Goal: Information Seeking & Learning: Learn about a topic

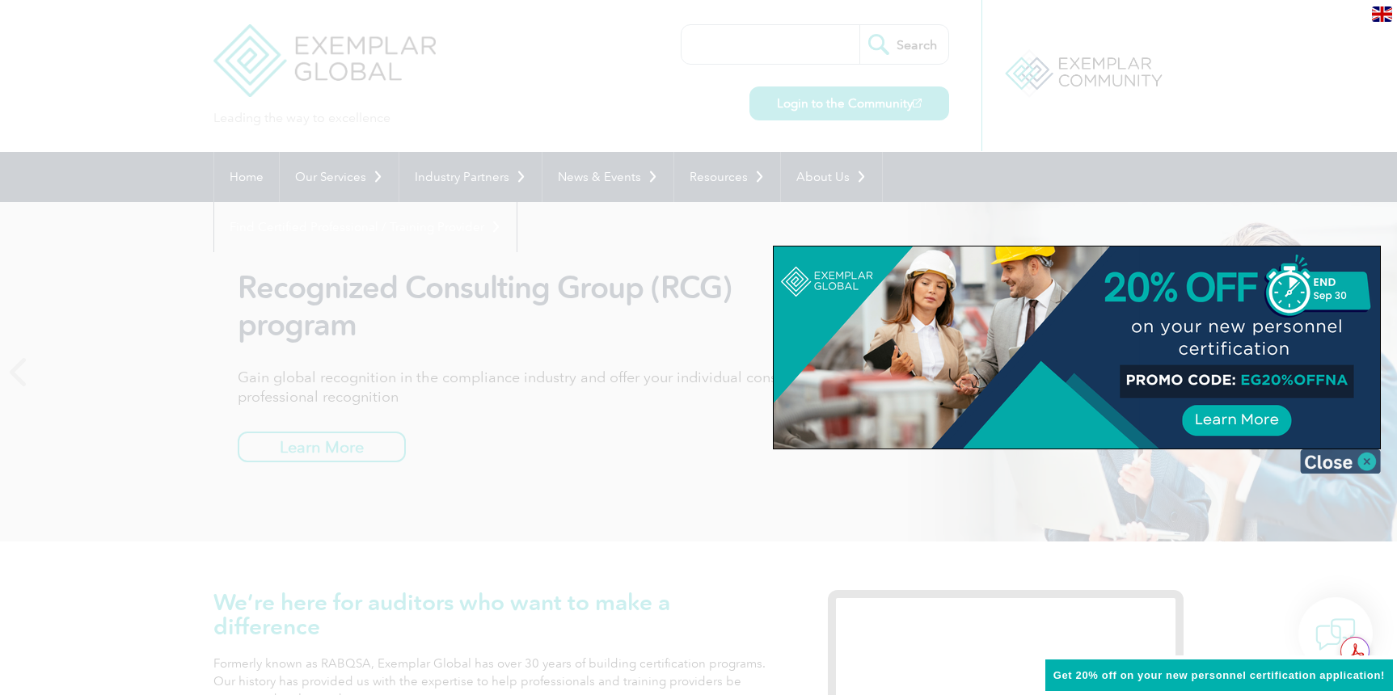
click at [1367, 466] on img at bounding box center [1340, 462] width 81 height 24
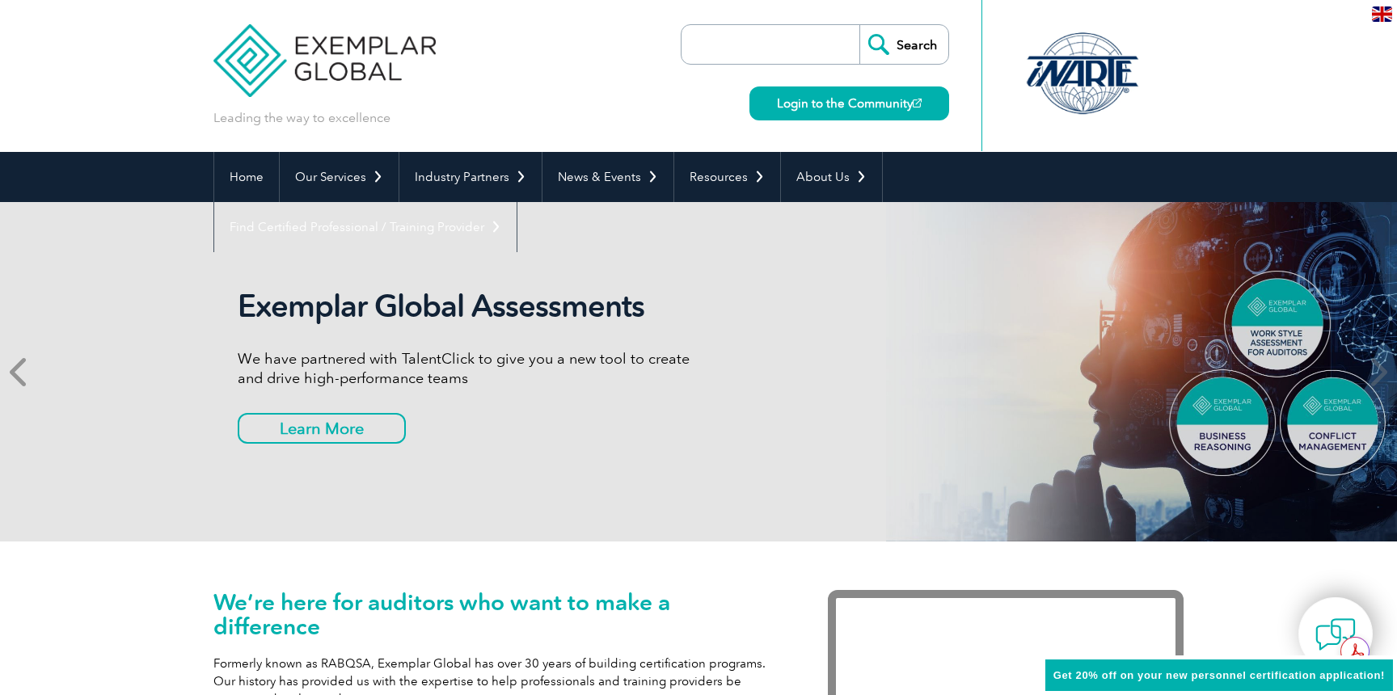
click at [23, 372] on icon at bounding box center [20, 372] width 20 height 0
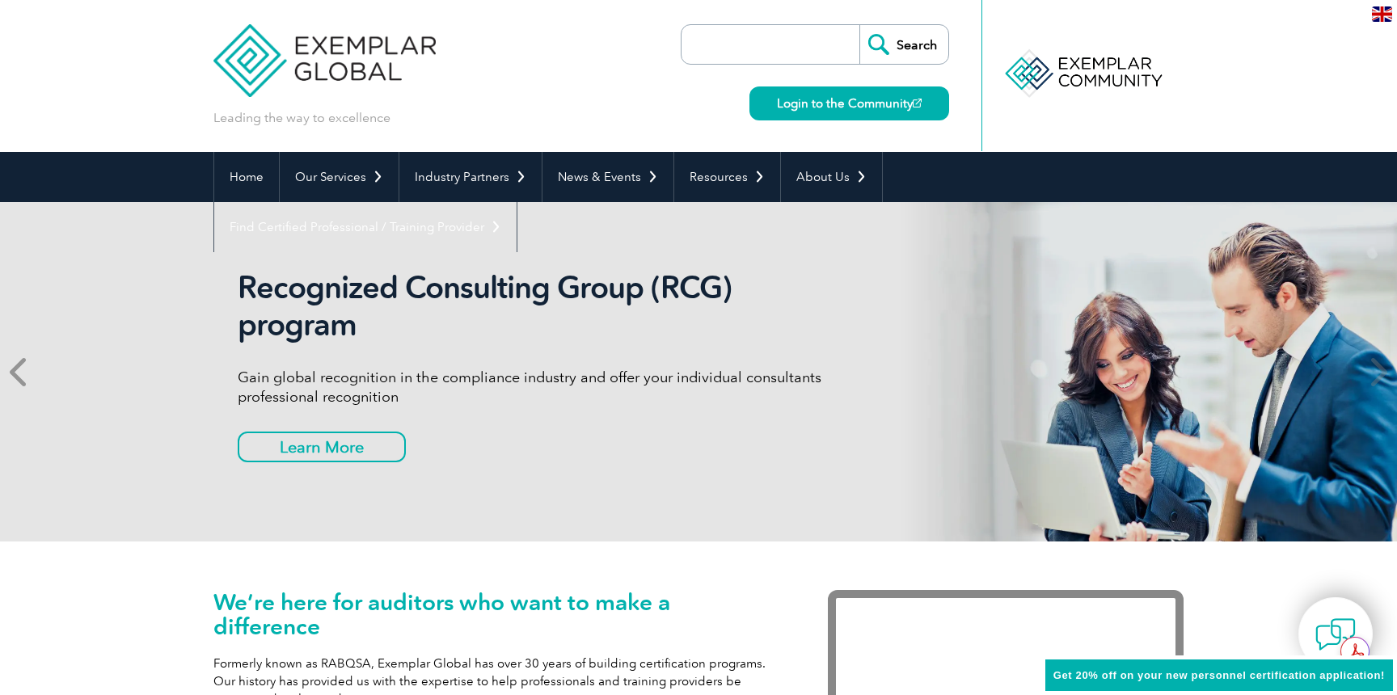
click at [23, 372] on icon at bounding box center [20, 372] width 20 height 0
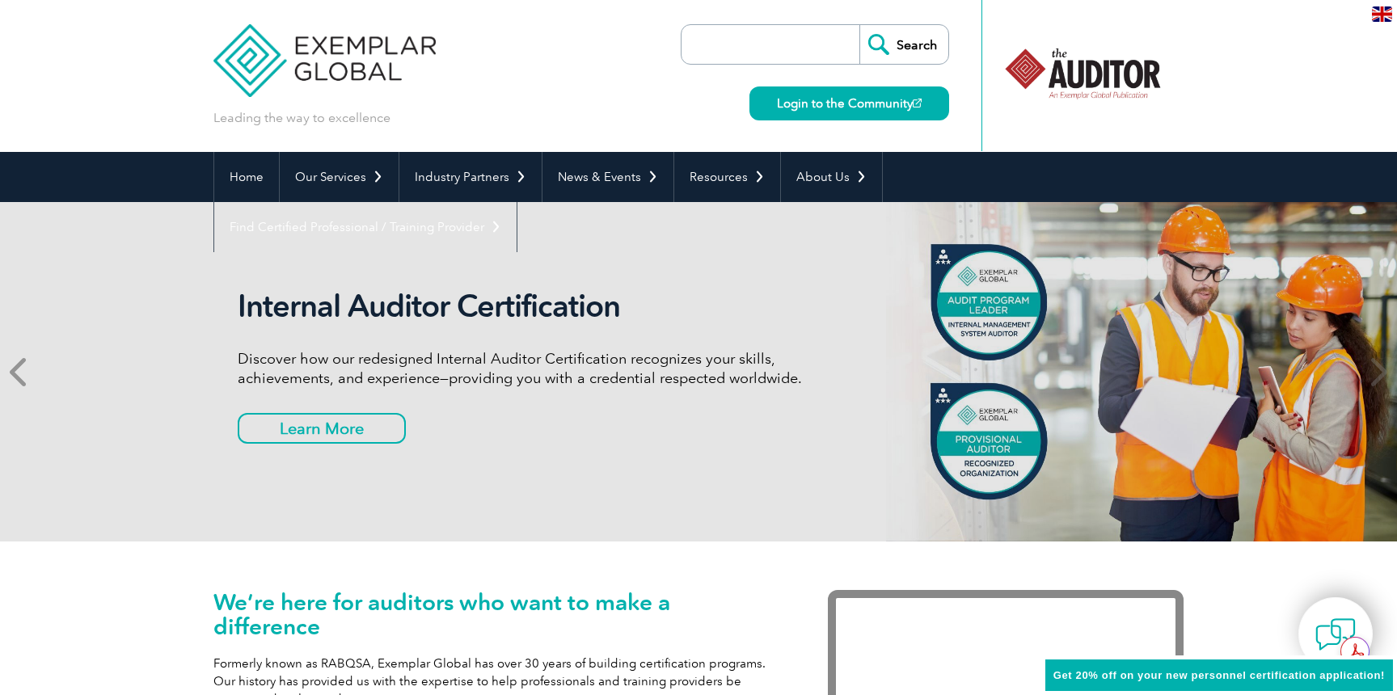
click at [23, 372] on icon at bounding box center [20, 372] width 20 height 0
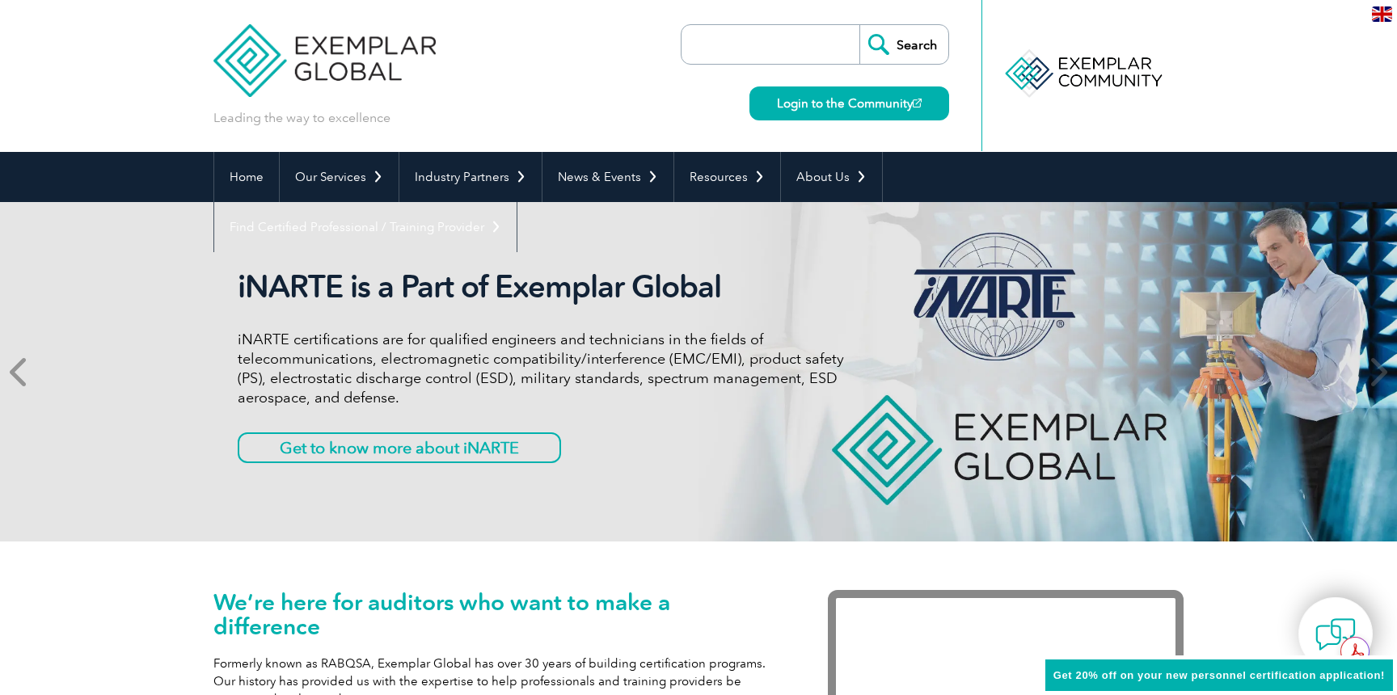
click at [23, 372] on icon at bounding box center [20, 372] width 20 height 0
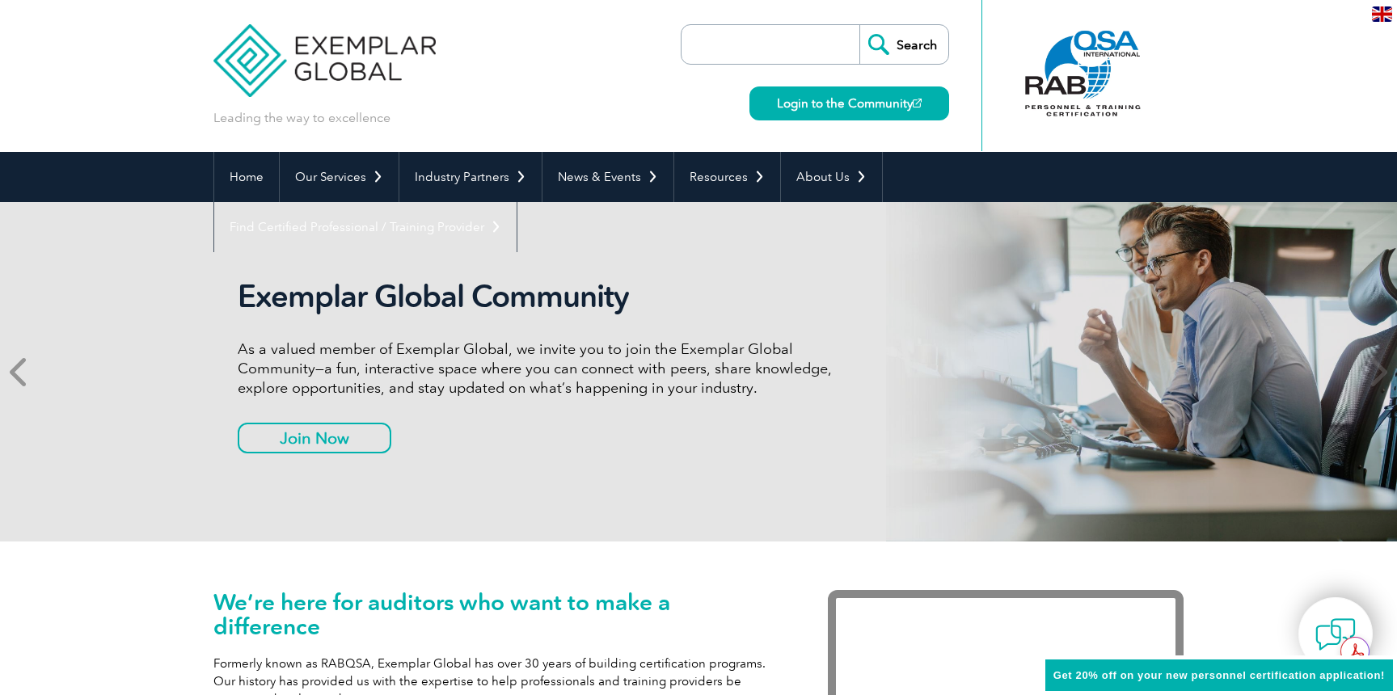
click at [23, 372] on icon at bounding box center [20, 372] width 20 height 0
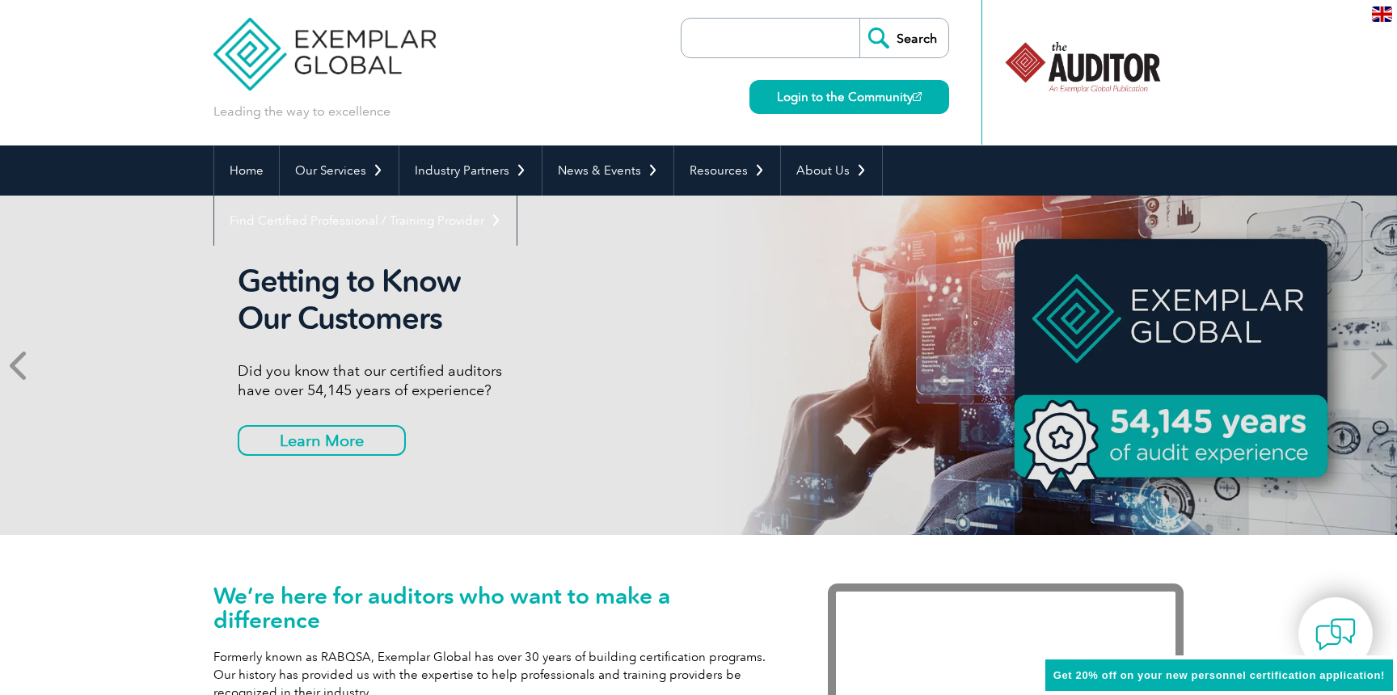
scroll to position [11, 0]
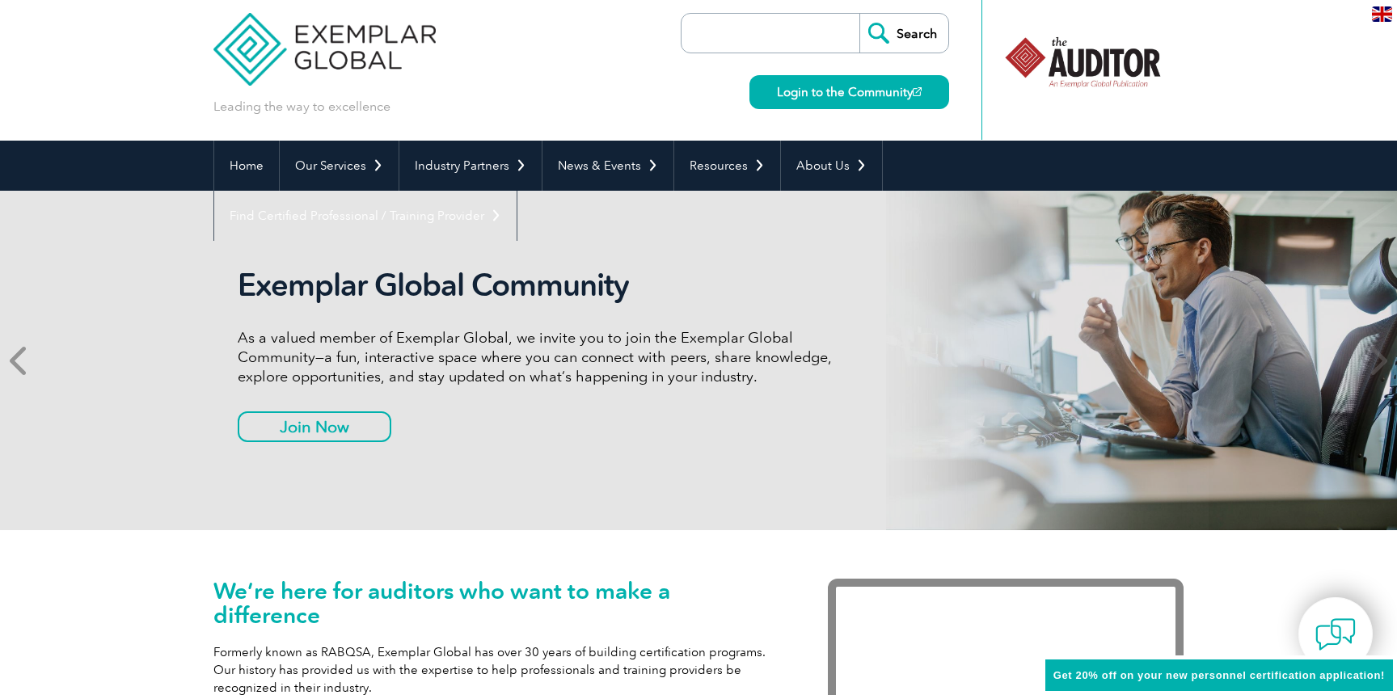
click at [23, 361] on icon at bounding box center [20, 361] width 20 height 0
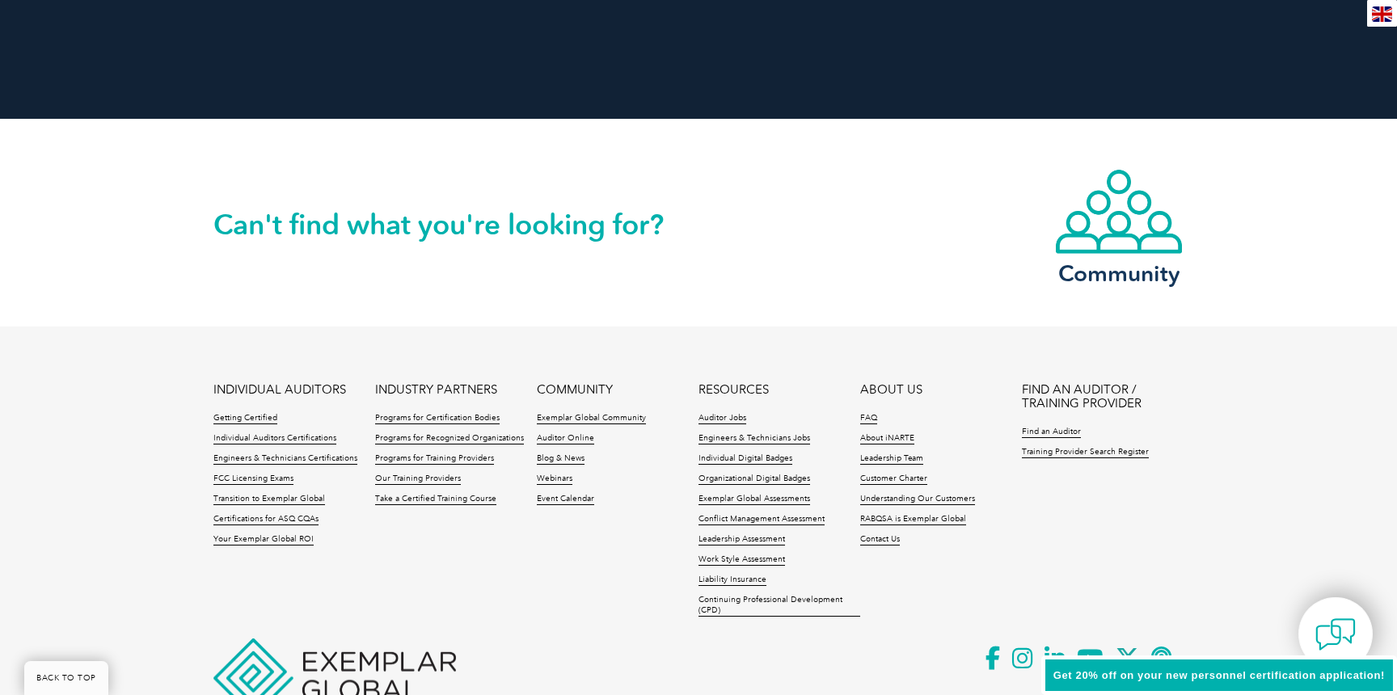
scroll to position [3671, 0]
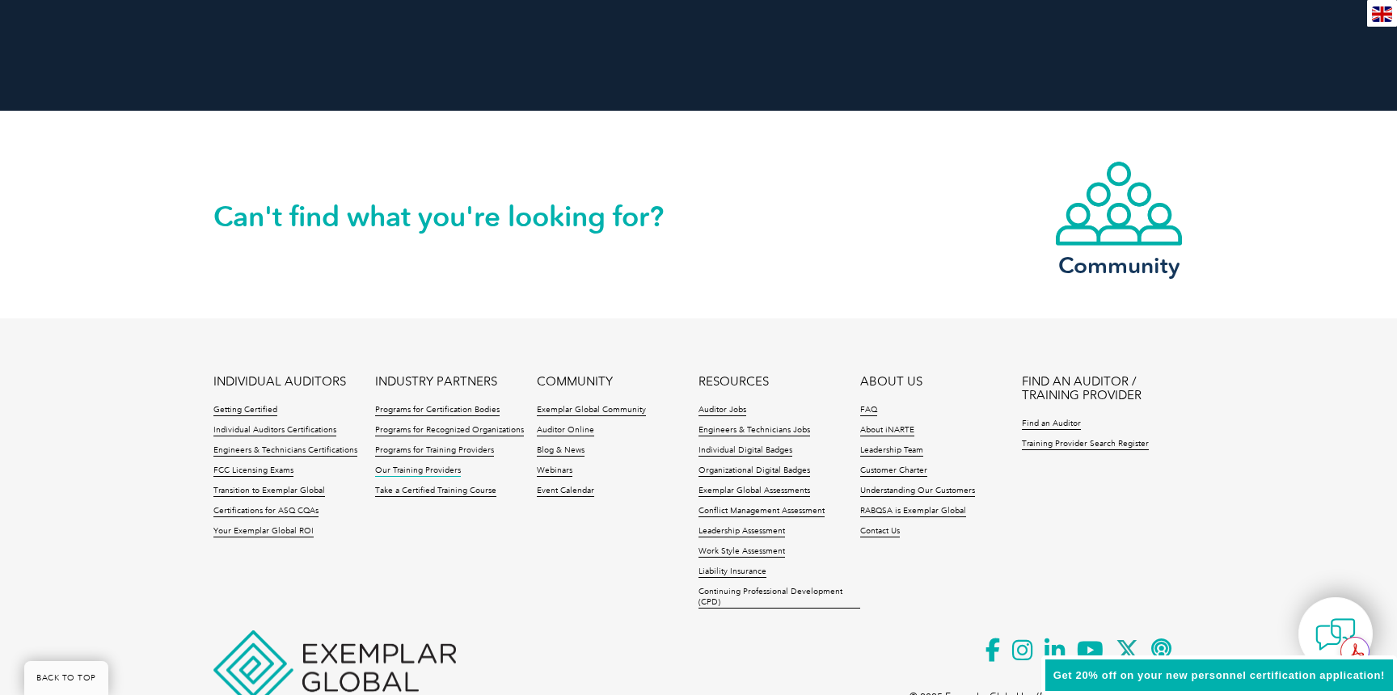
click at [421, 470] on link "Our Training Providers" at bounding box center [418, 471] width 86 height 11
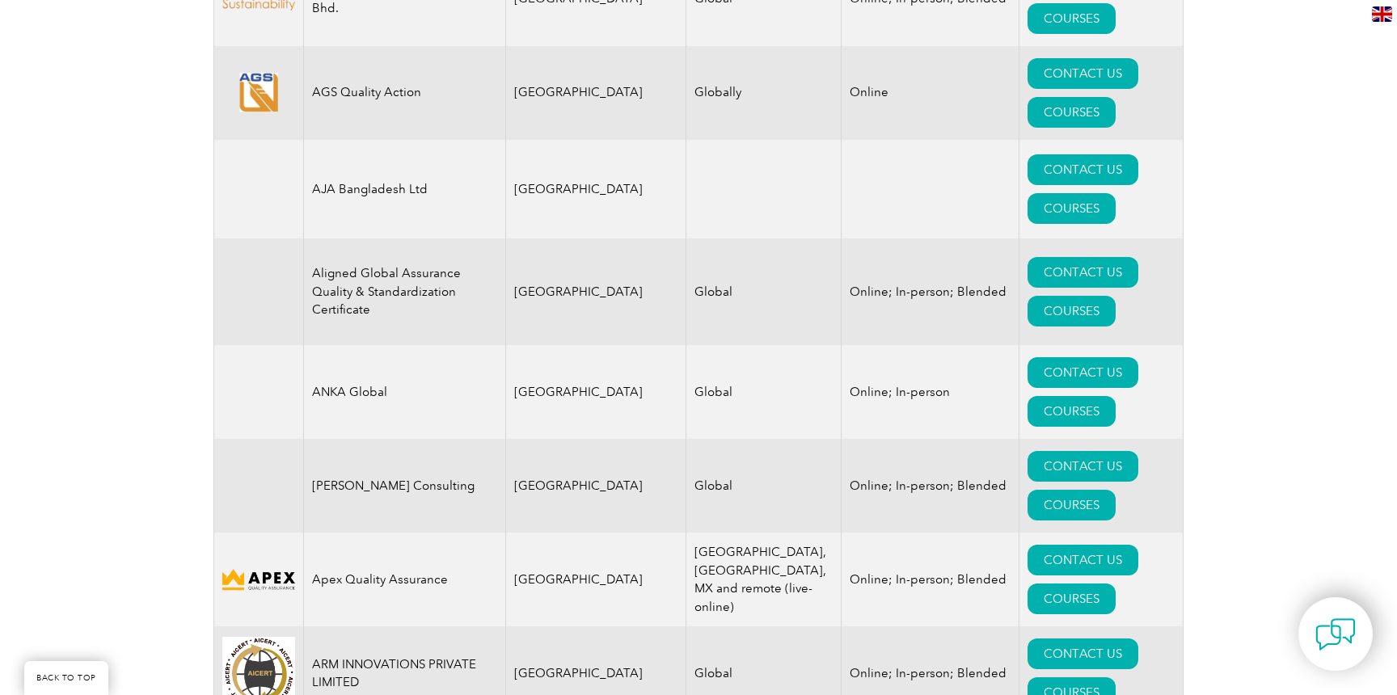
scroll to position [1738, 0]
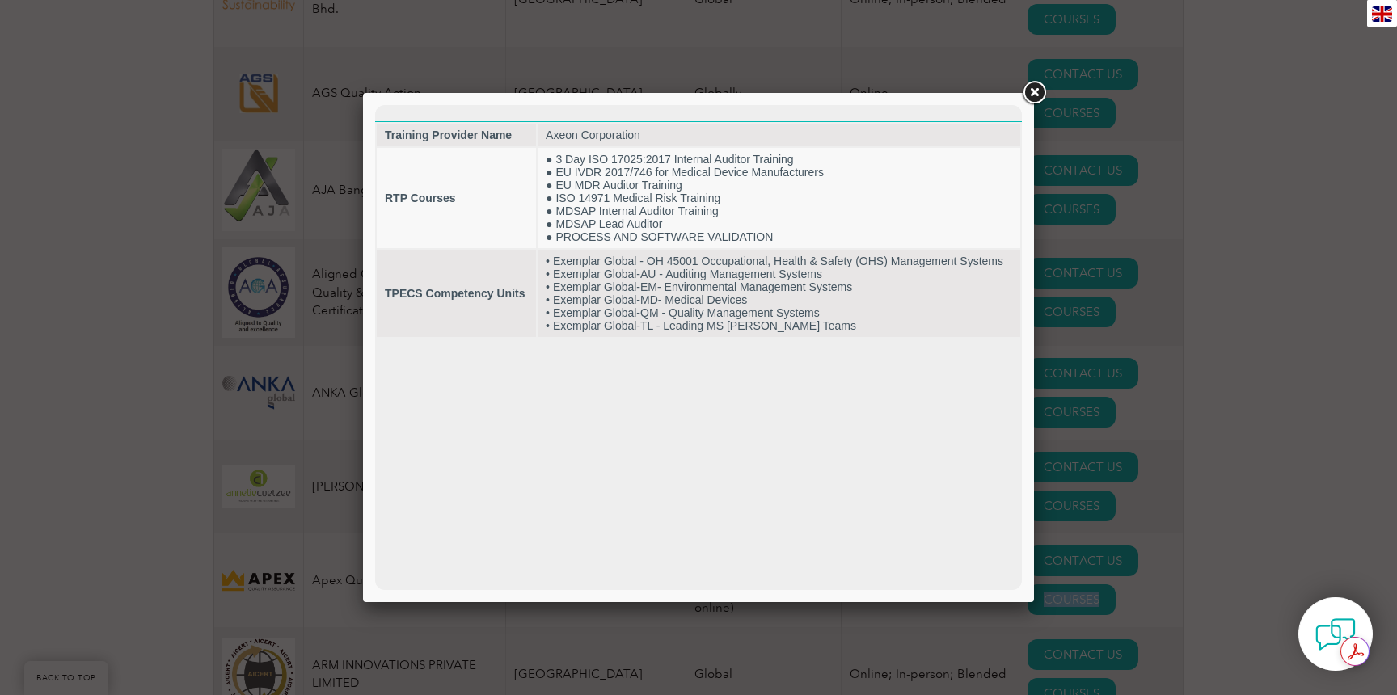
scroll to position [0, 0]
click at [1128, 537] on div at bounding box center [698, 347] width 1397 height 695
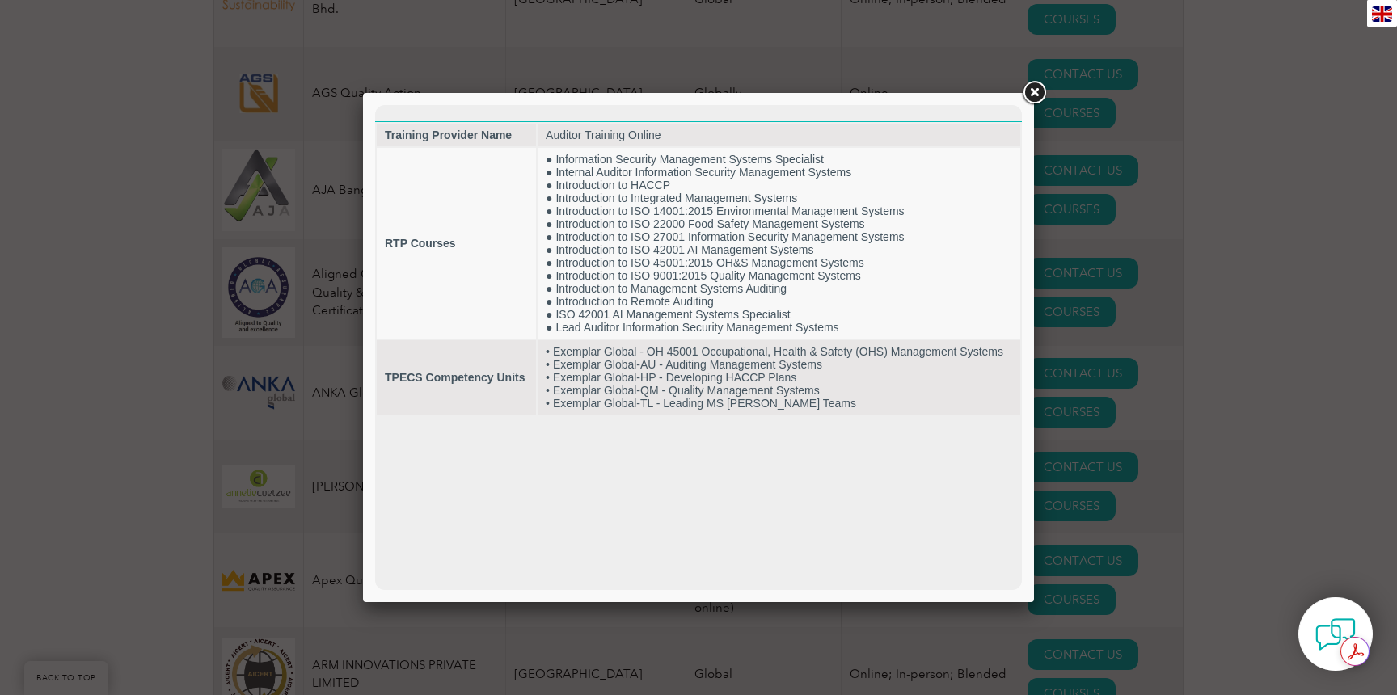
click at [1037, 95] on link at bounding box center [1034, 92] width 29 height 29
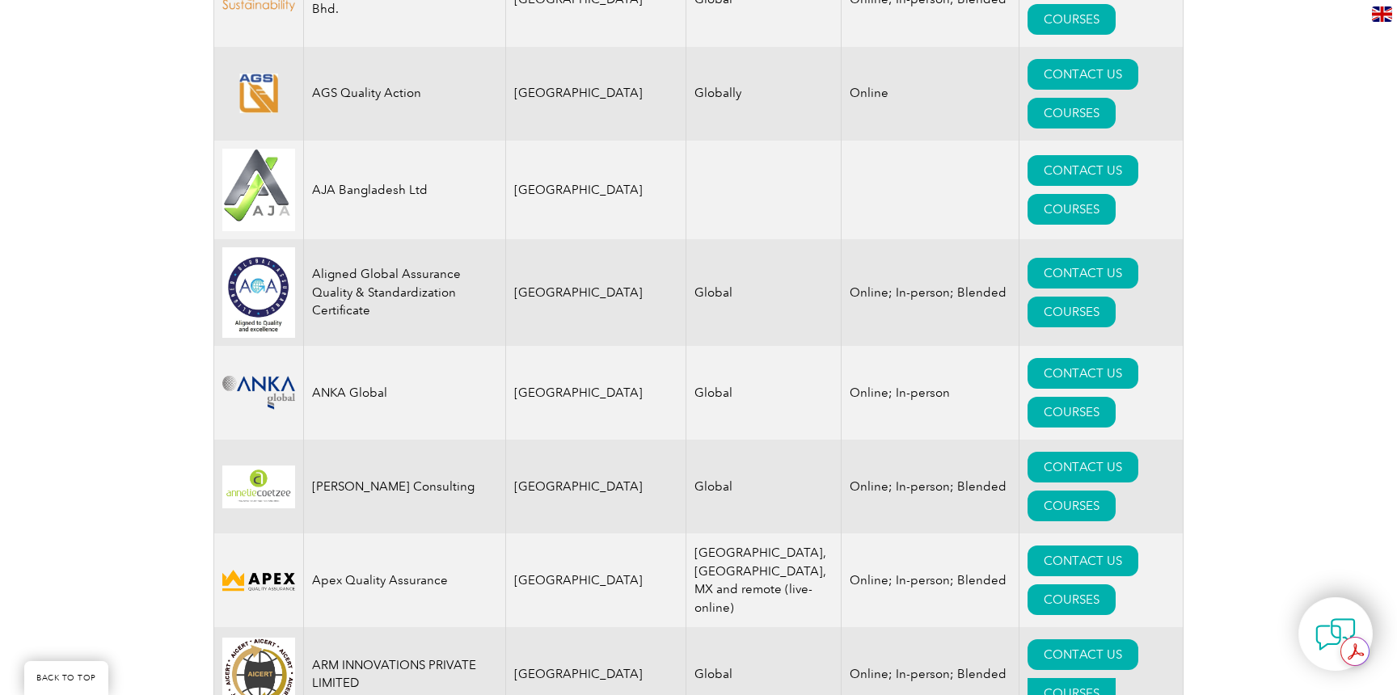
click at [1116, 678] on link "COURSES" at bounding box center [1072, 693] width 88 height 31
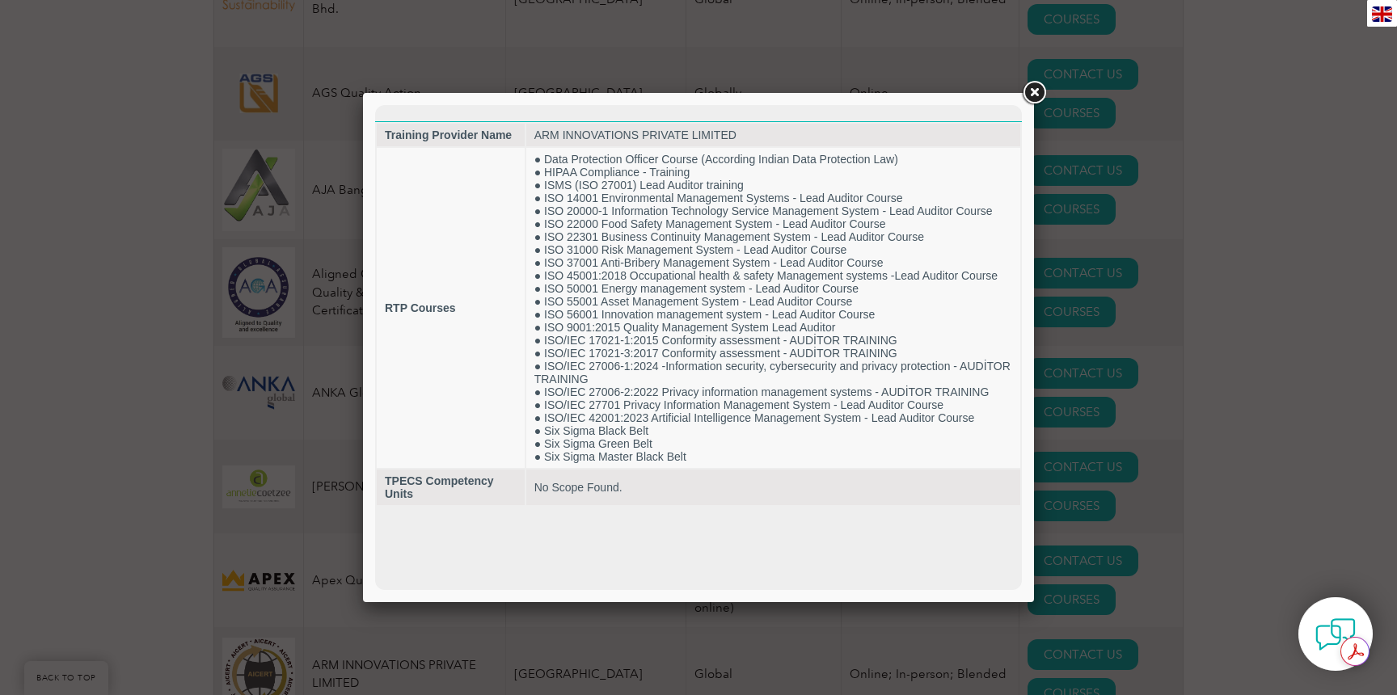
click at [1036, 95] on link at bounding box center [1034, 92] width 29 height 29
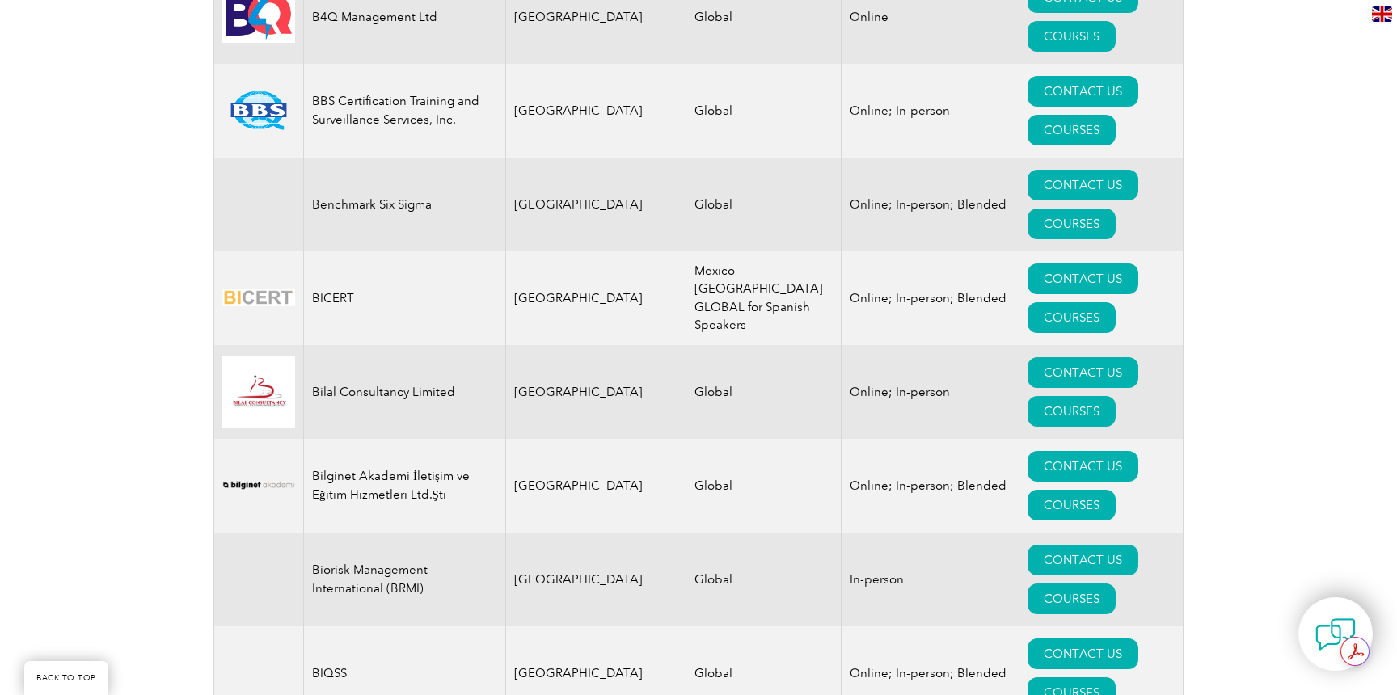
scroll to position [3006, 0]
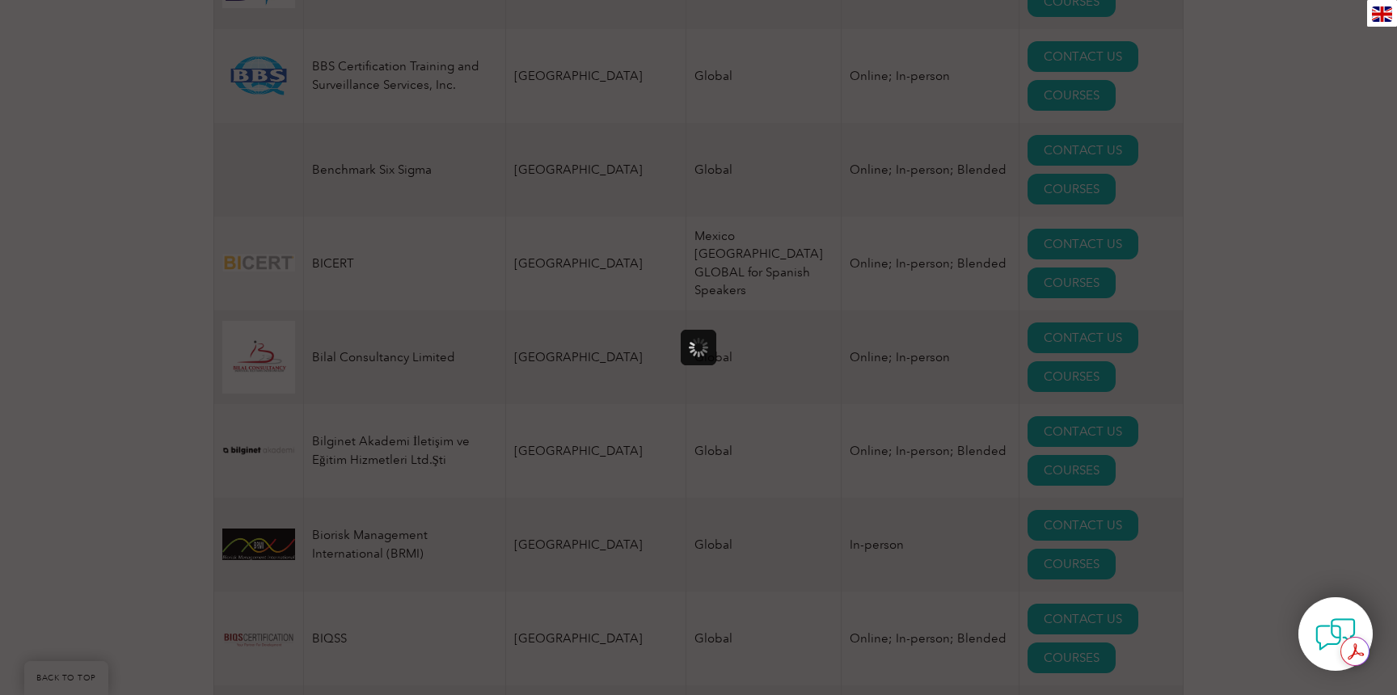
scroll to position [0, 0]
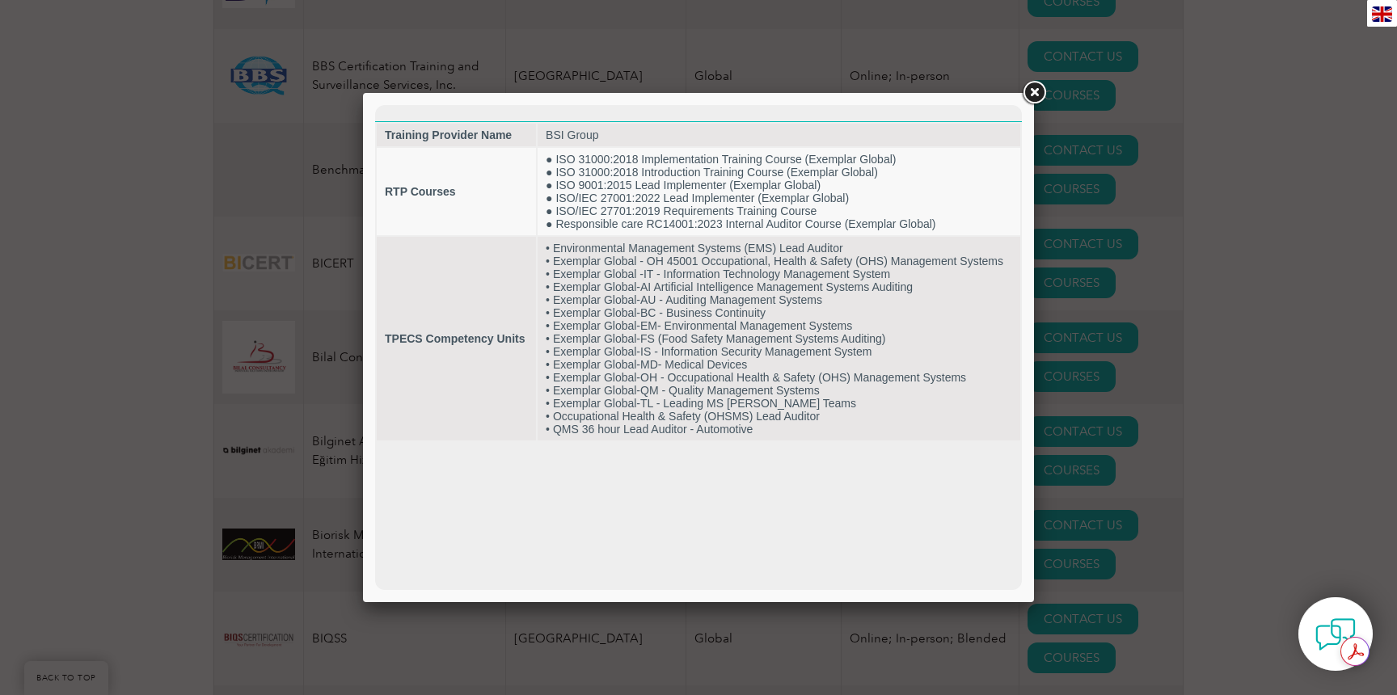
click at [1037, 92] on link at bounding box center [1034, 92] width 29 height 29
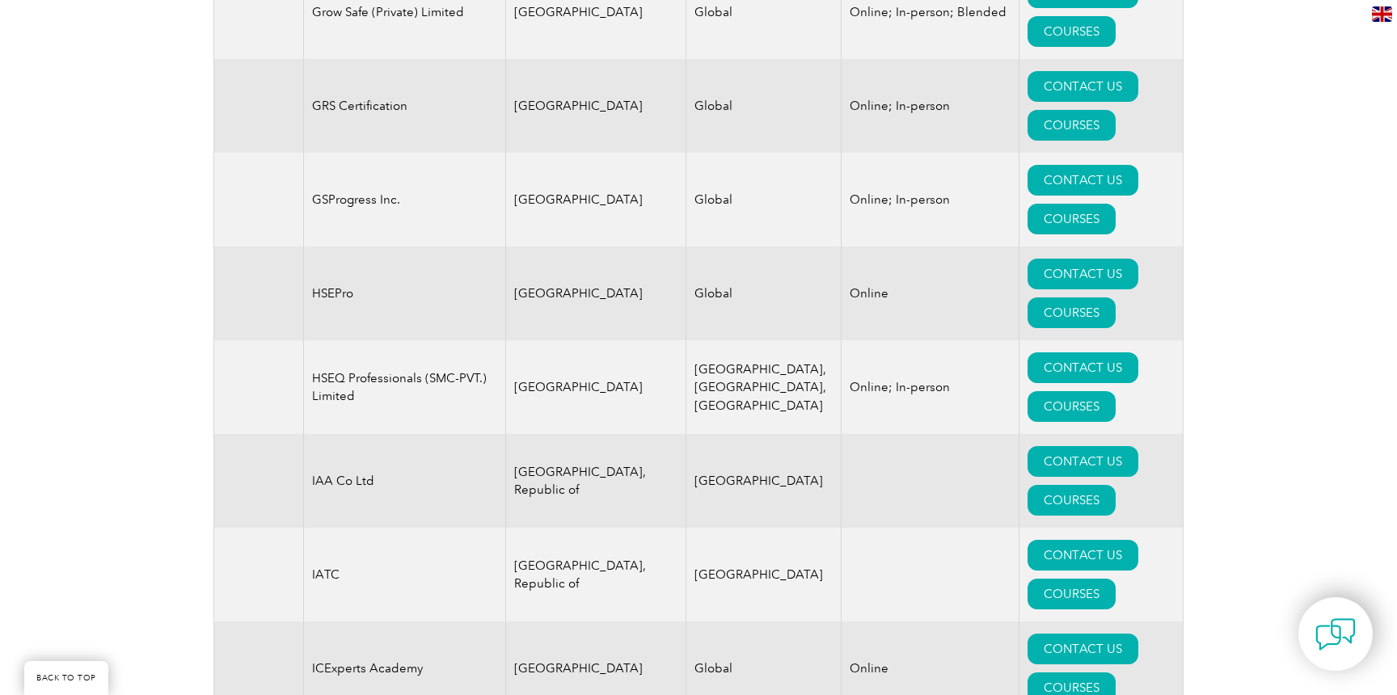
scroll to position [10443, 0]
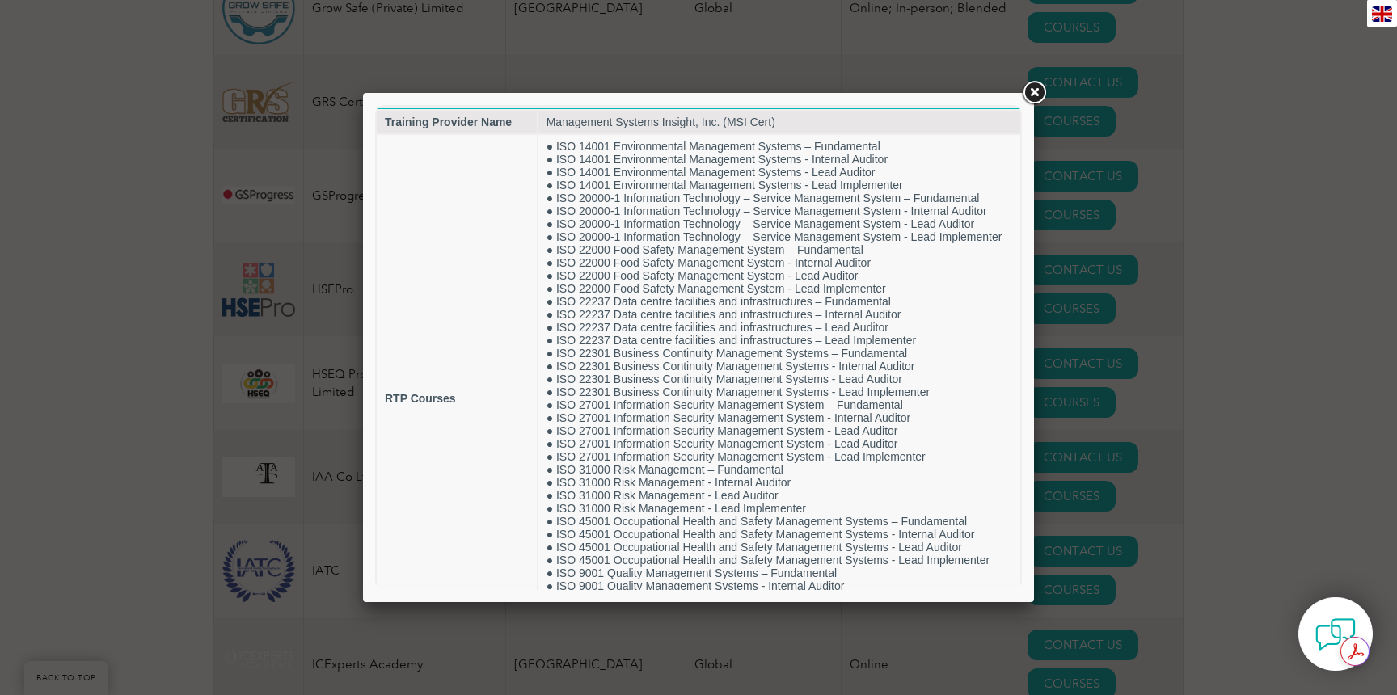
scroll to position [112, 0]
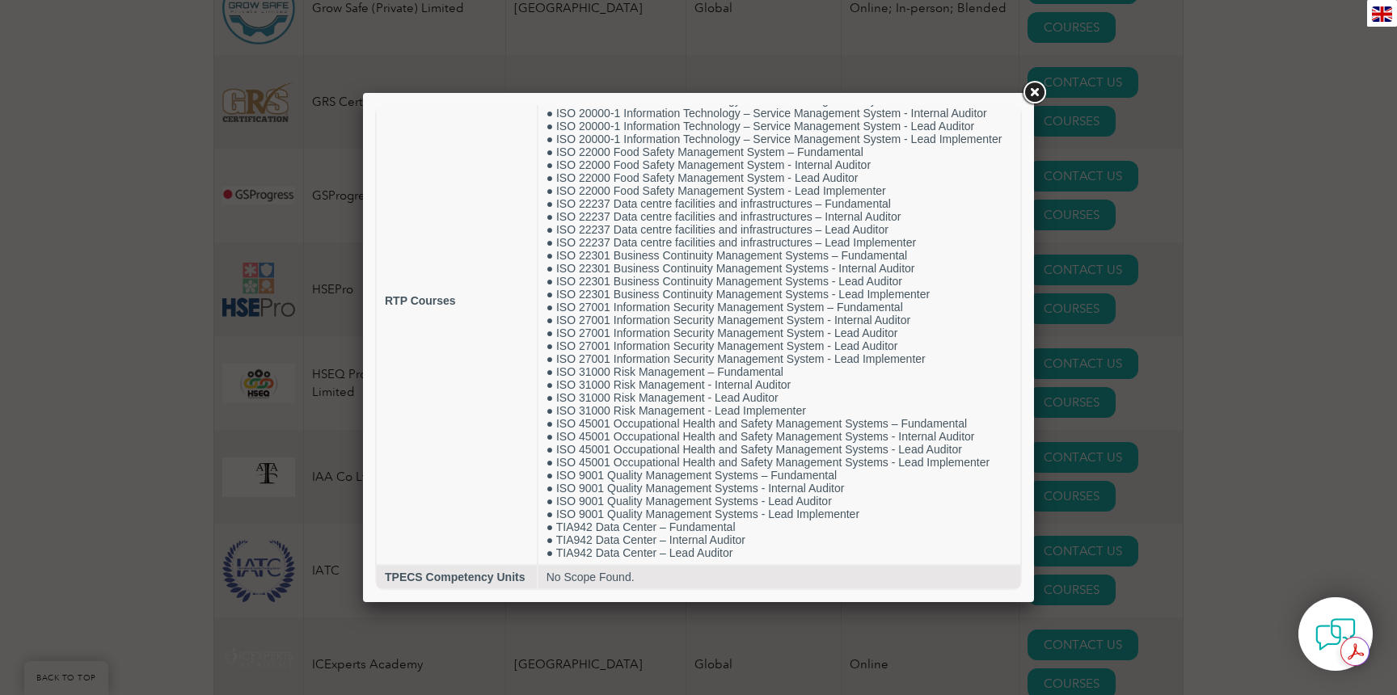
click at [1033, 94] on link at bounding box center [1034, 92] width 29 height 29
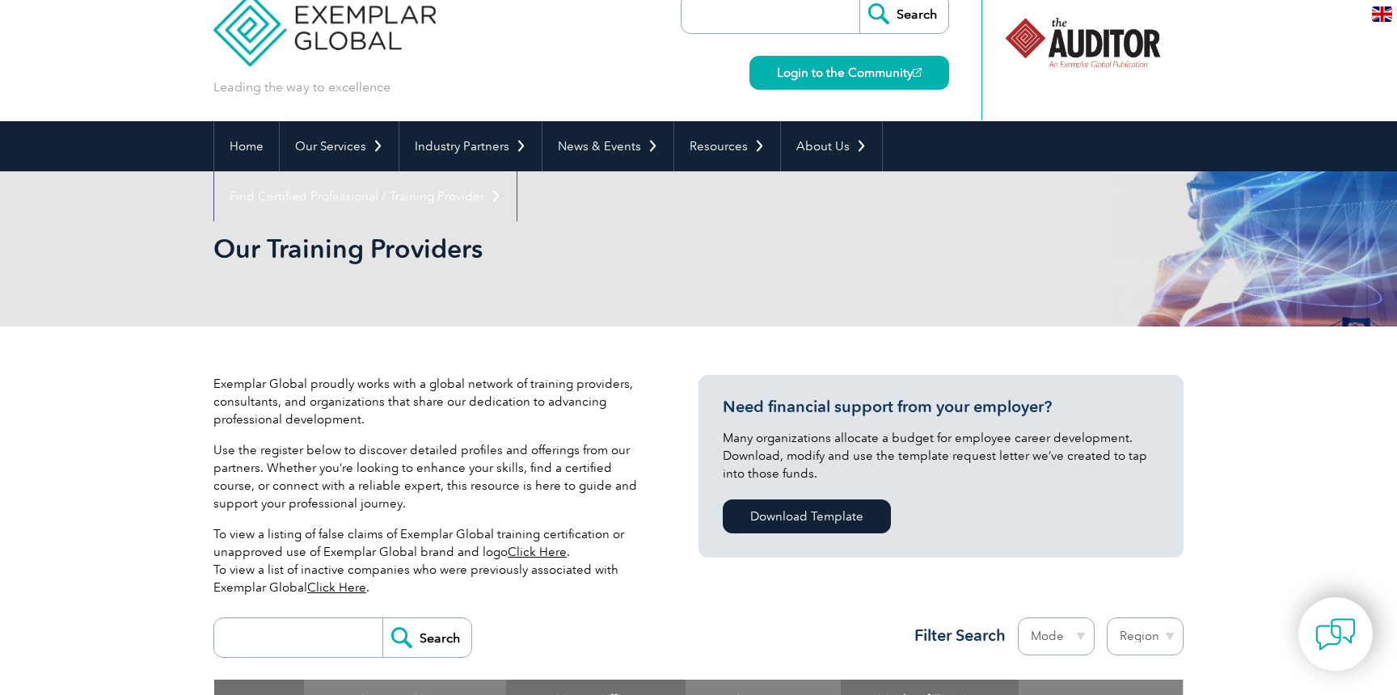
scroll to position [0, 0]
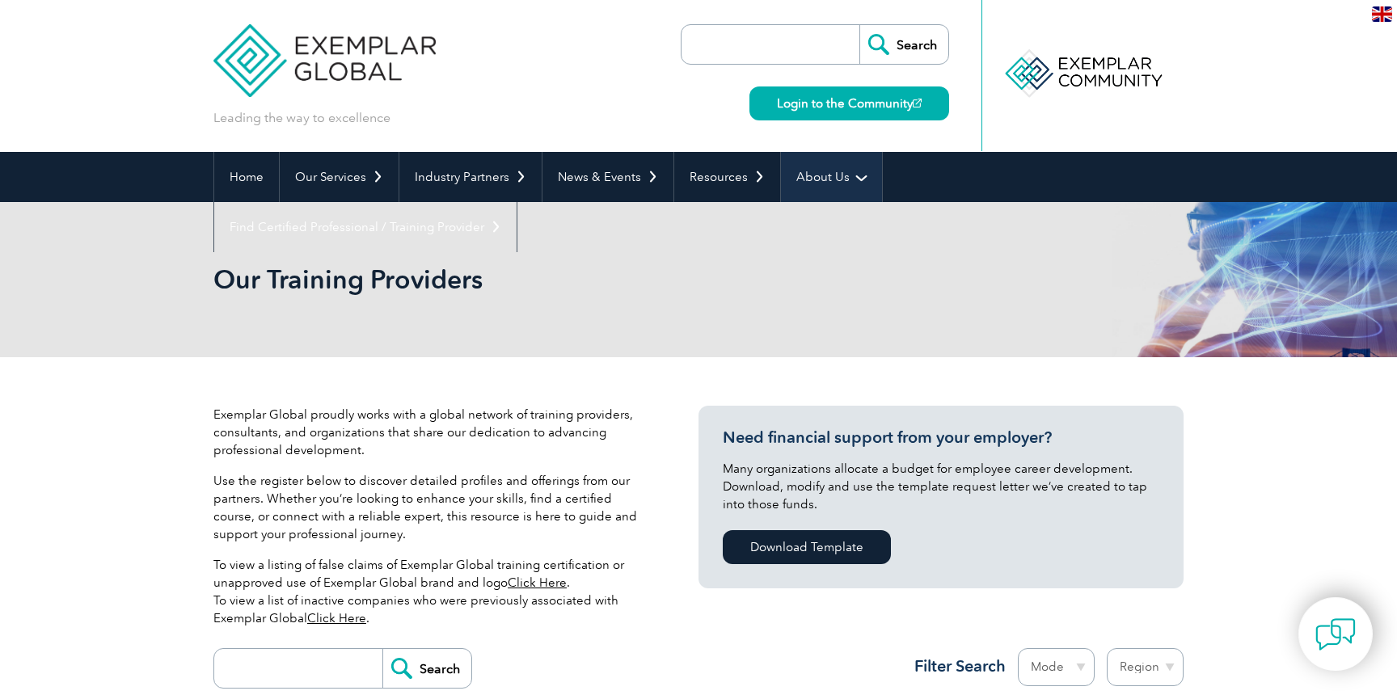
click at [817, 178] on link "About Us" at bounding box center [831, 177] width 101 height 50
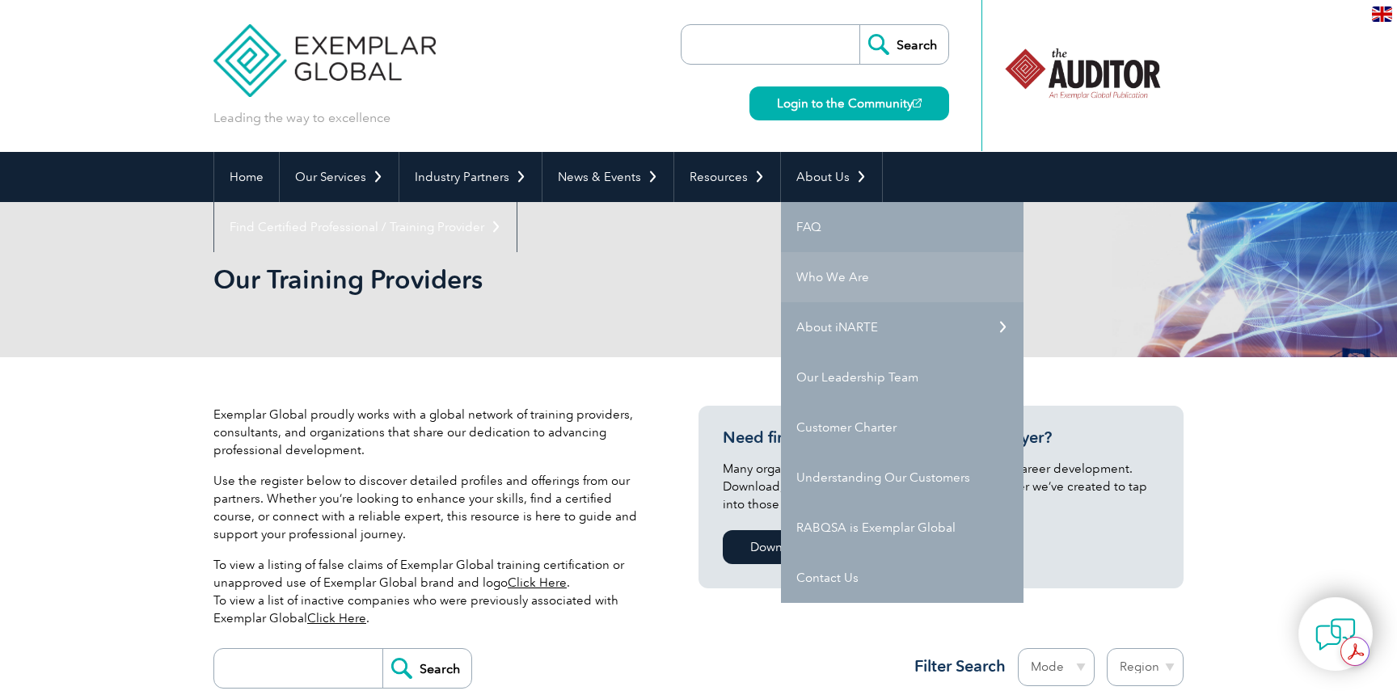
click at [825, 281] on link "Who We Are" at bounding box center [902, 277] width 243 height 50
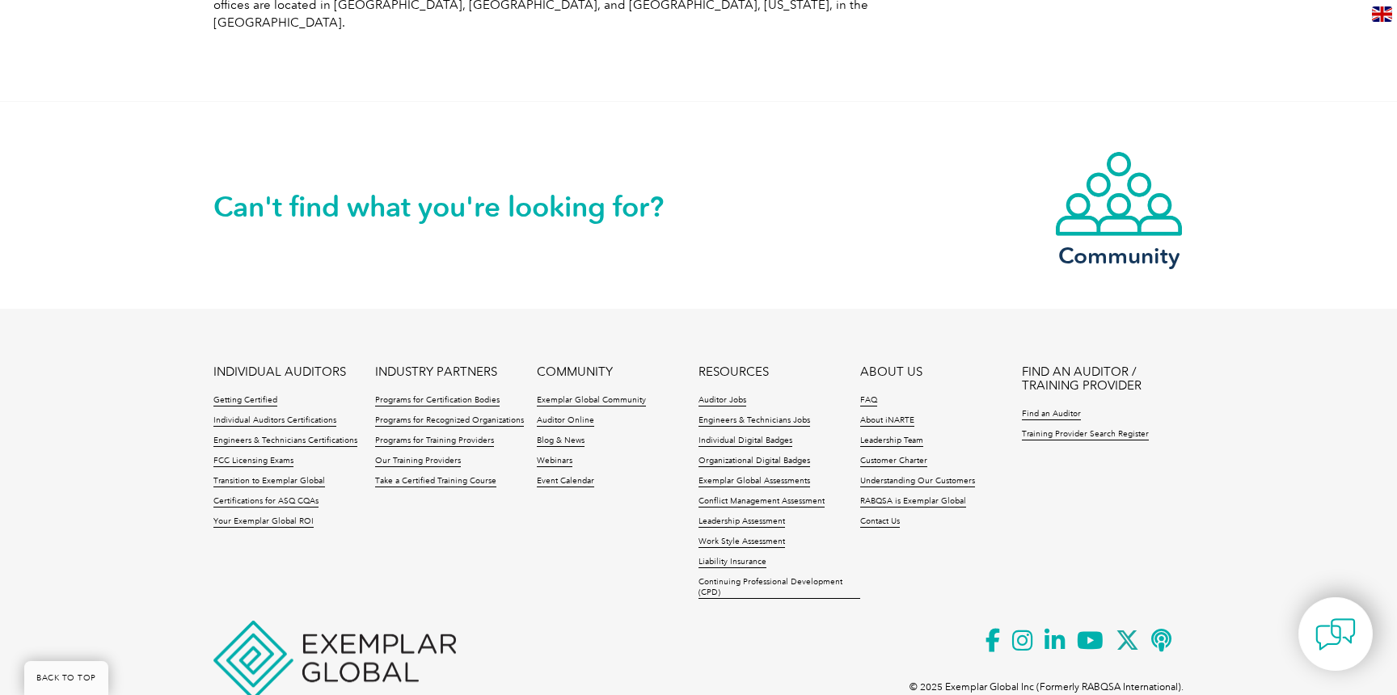
scroll to position [2866, 0]
click at [281, 516] on link "Your Exemplar Global ROI" at bounding box center [263, 521] width 100 height 11
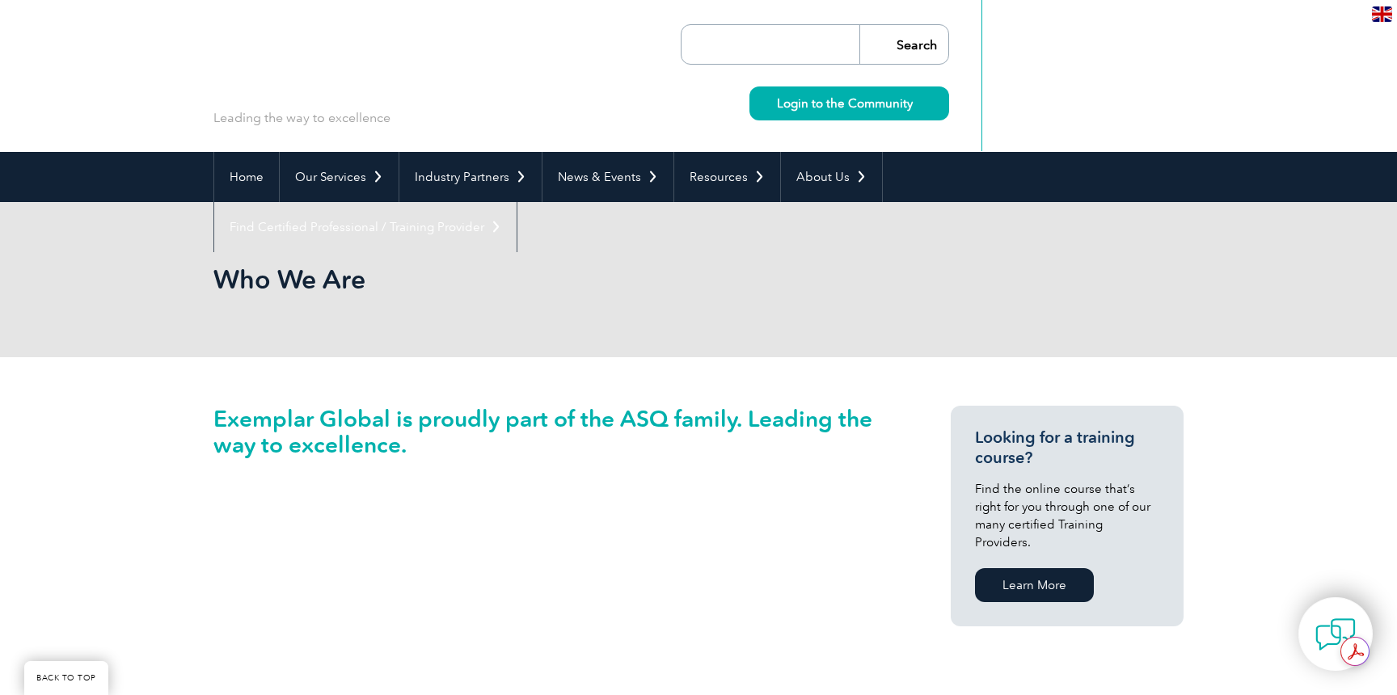
scroll to position [2866, 0]
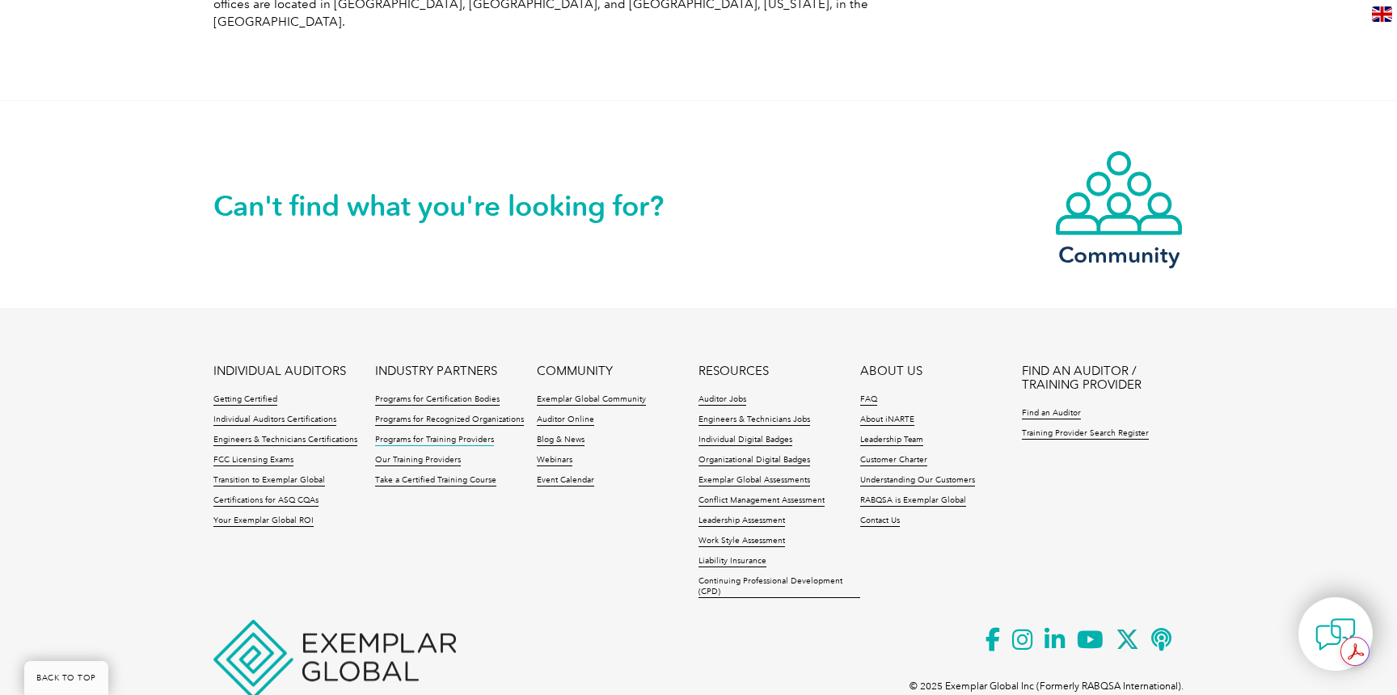
click at [420, 435] on link "Programs for Training Providers" at bounding box center [434, 440] width 119 height 11
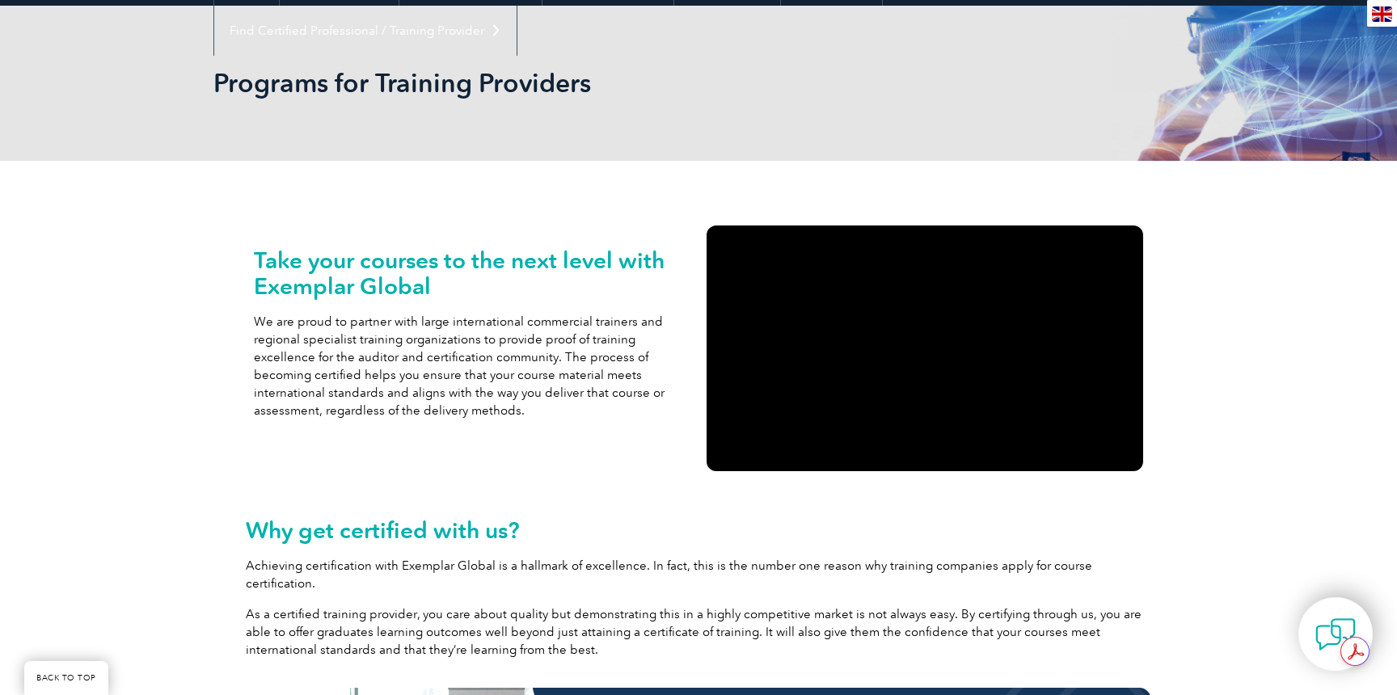
scroll to position [198, 0]
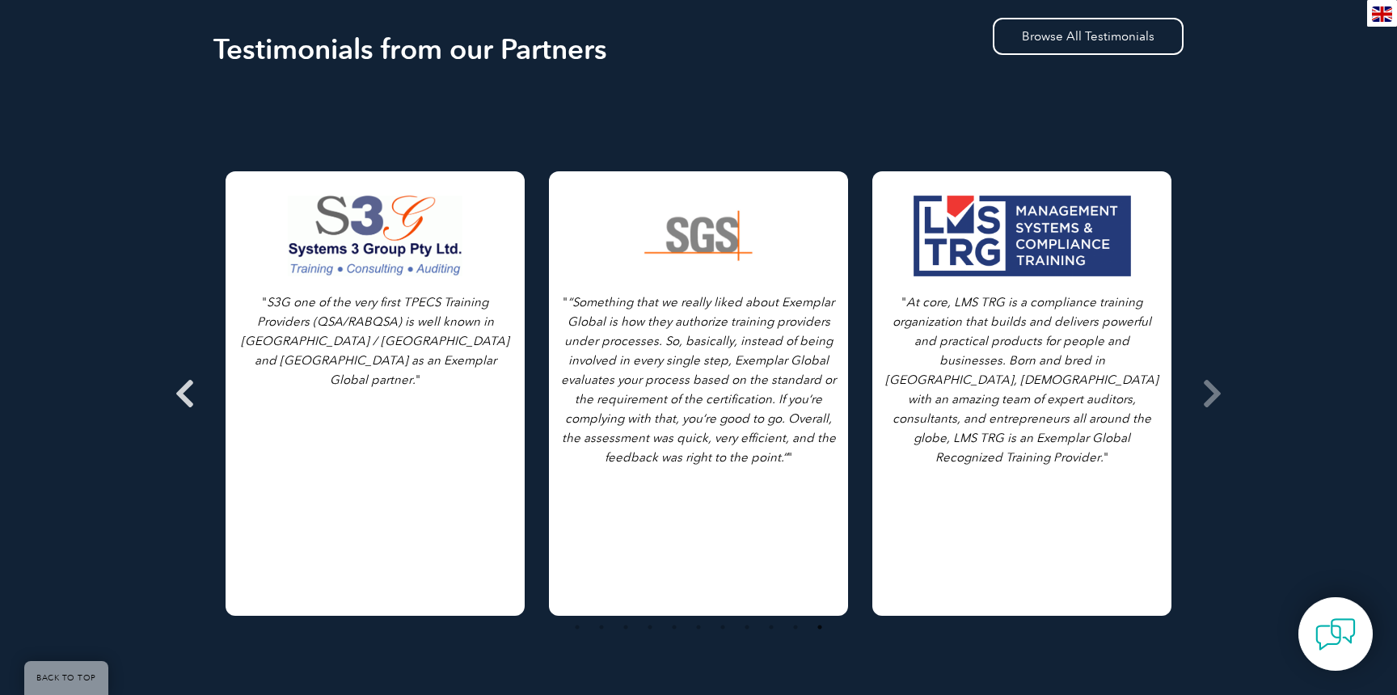
scroll to position [2545, 0]
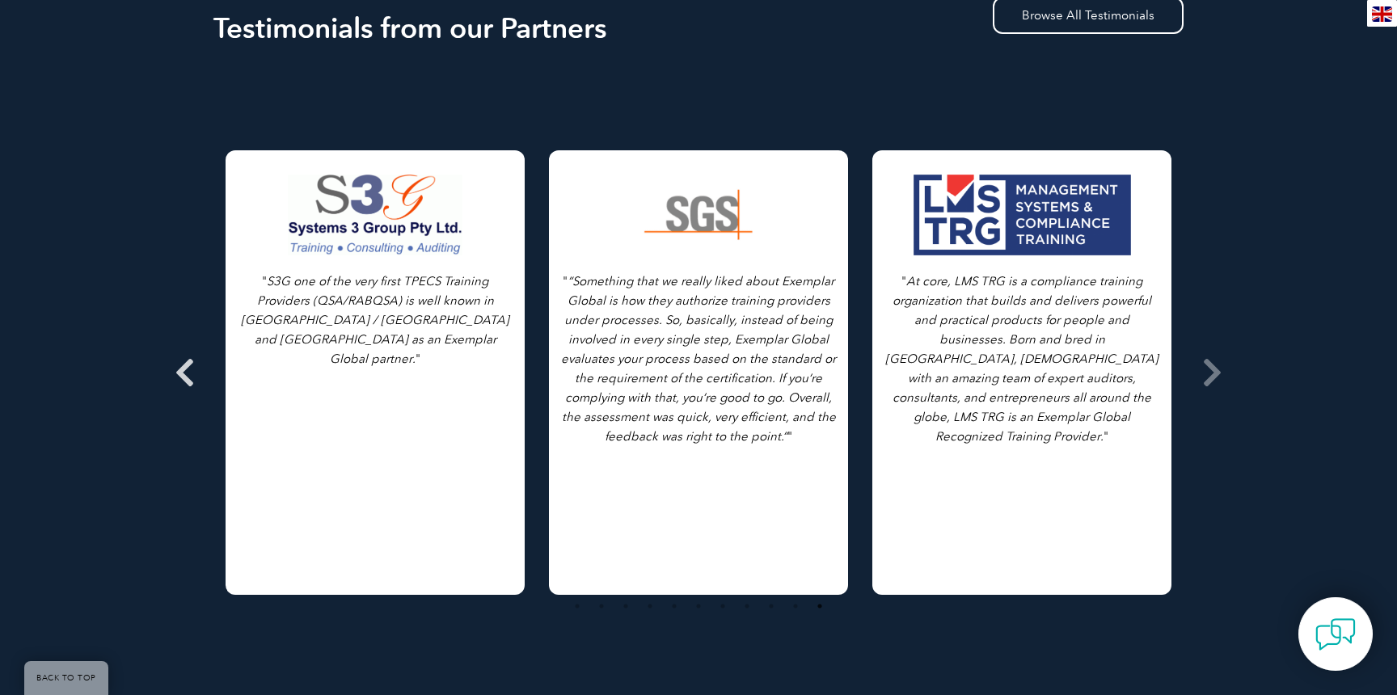
click at [188, 373] on icon at bounding box center [185, 373] width 20 height 0
click at [180, 373] on icon at bounding box center [185, 373] width 20 height 0
click at [183, 373] on icon at bounding box center [185, 373] width 20 height 0
click at [1214, 373] on icon at bounding box center [1212, 373] width 20 height 0
drag, startPoint x: 1214, startPoint y: 340, endPoint x: 1043, endPoint y: 356, distance: 171.3
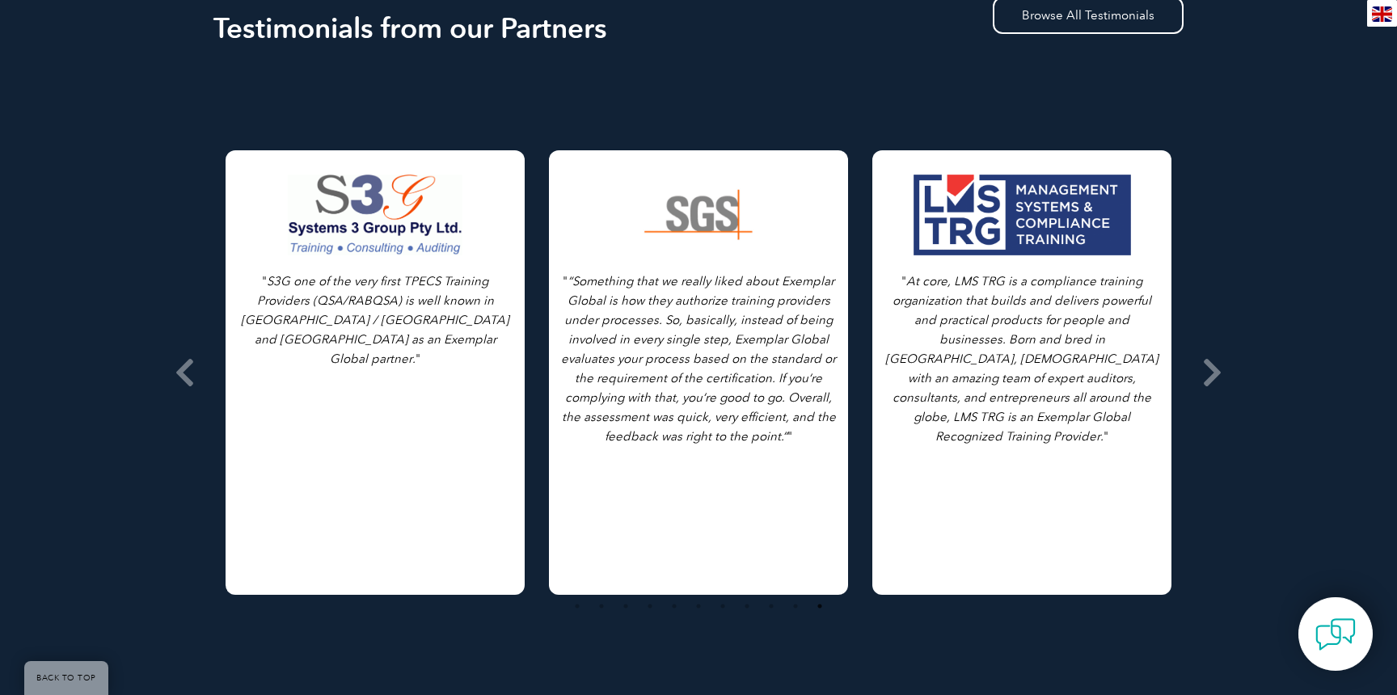
click at [1206, 373] on icon at bounding box center [1212, 373] width 20 height 0
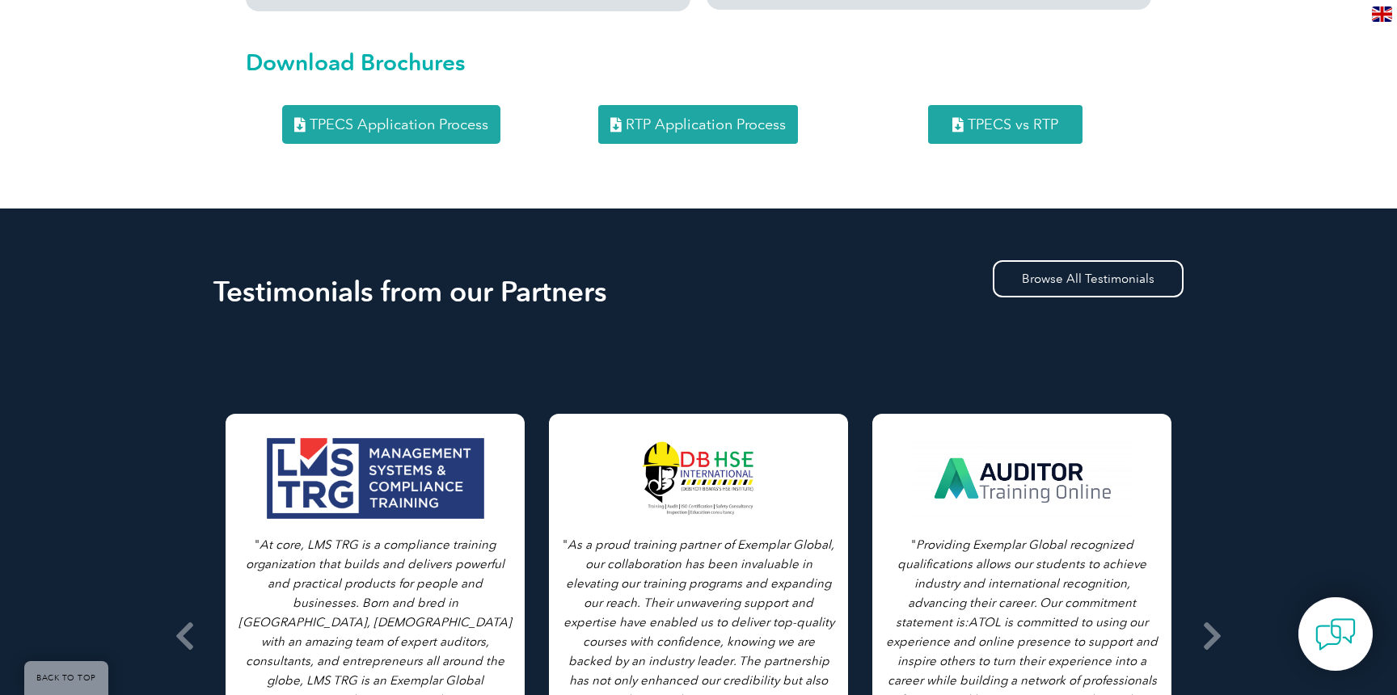
scroll to position [2285, 0]
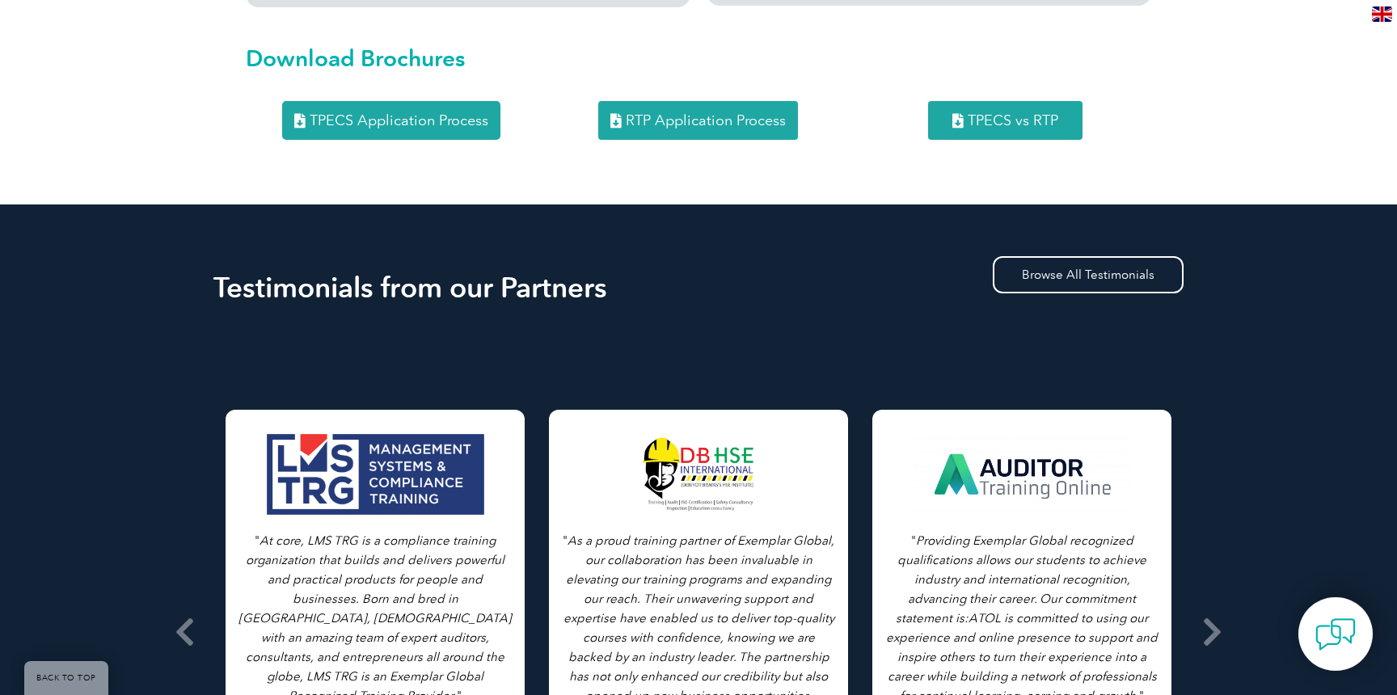
click at [985, 113] on span "TPECS vs RTP" at bounding box center [1013, 120] width 91 height 15
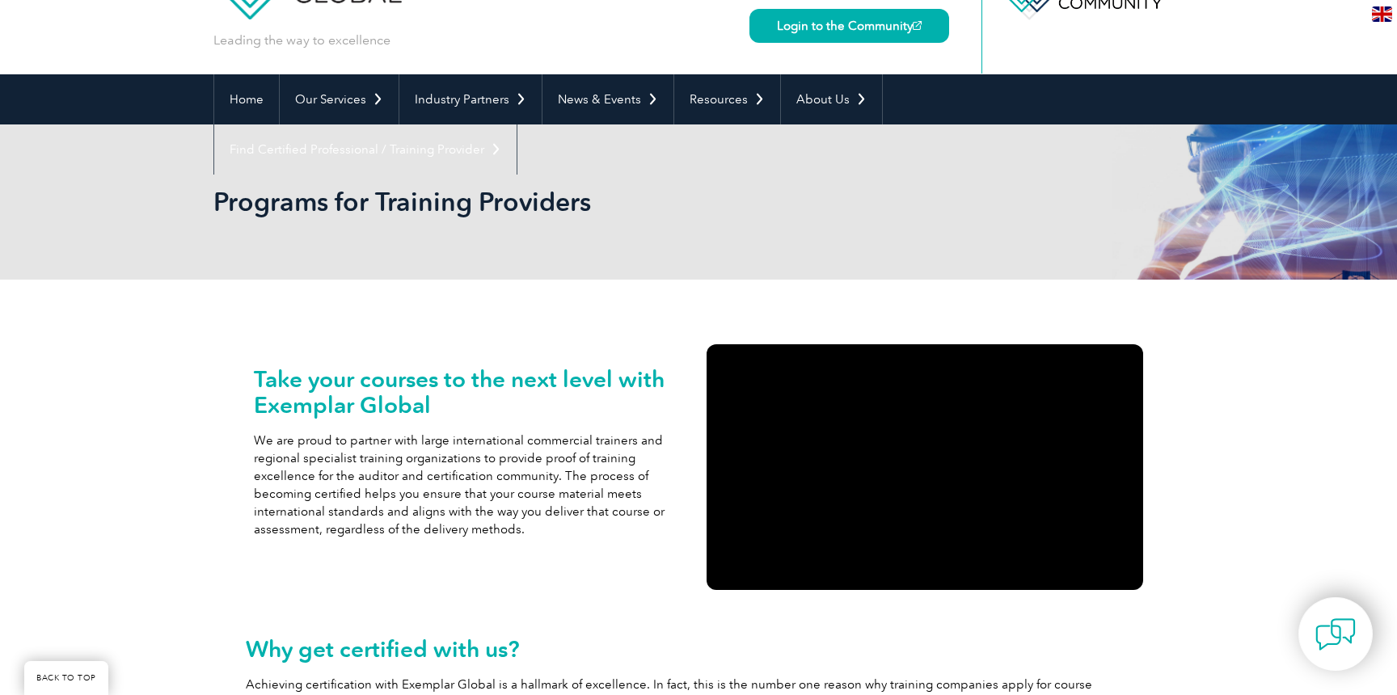
scroll to position [0, 0]
